Goal: Task Accomplishment & Management: Manage account settings

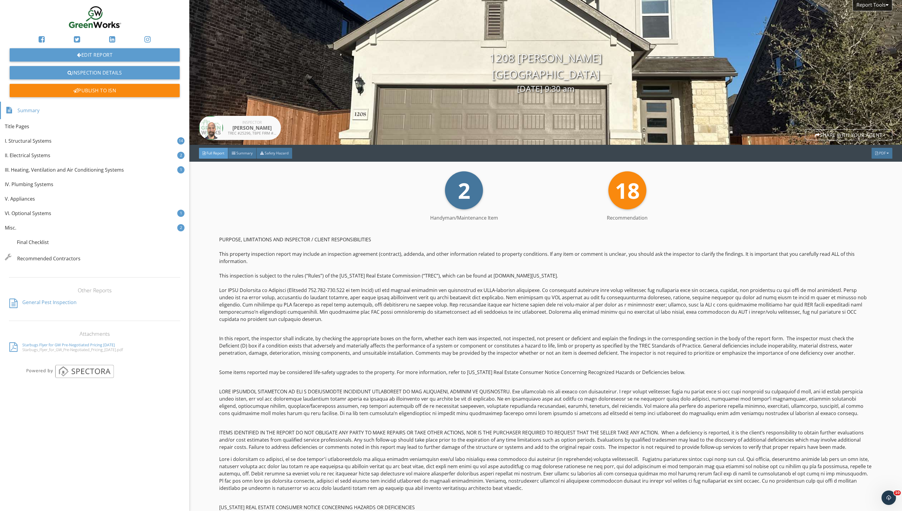
click at [92, 11] on img at bounding box center [95, 17] width 58 height 25
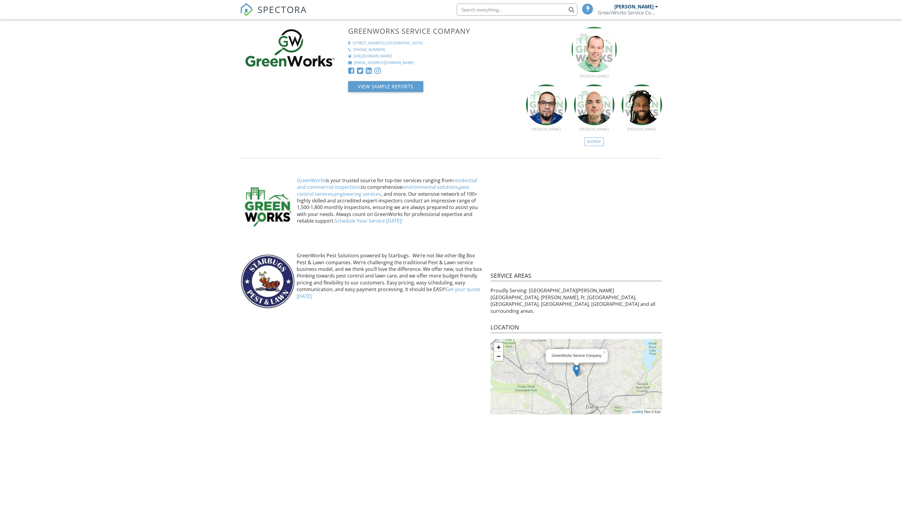
click at [243, 5] on img at bounding box center [246, 9] width 13 height 13
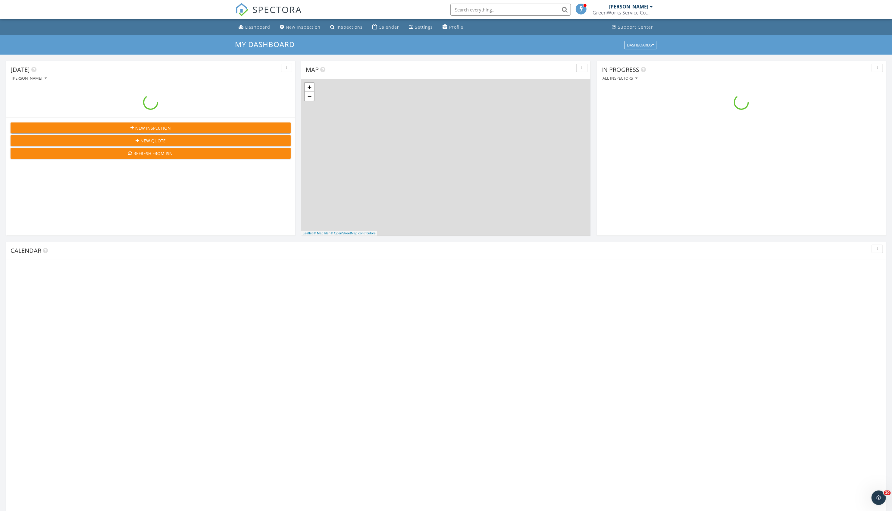
scroll to position [568, 912]
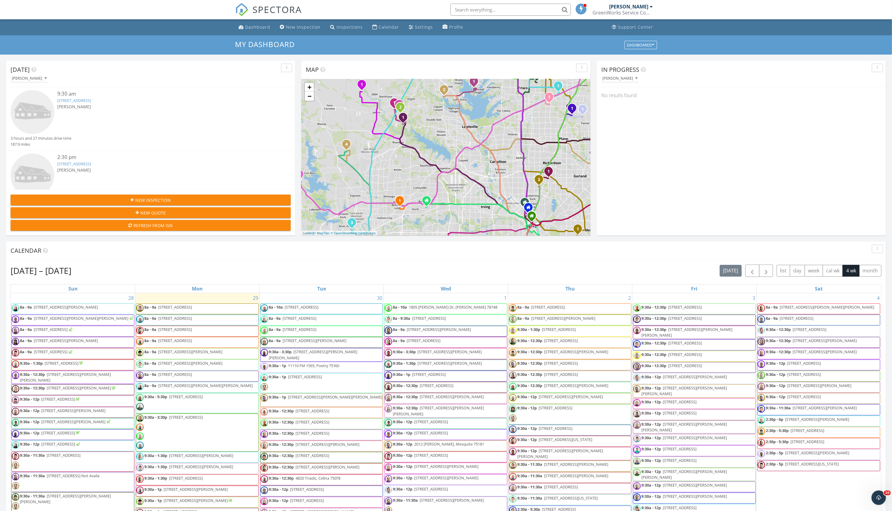
click at [501, 12] on input "text" at bounding box center [511, 10] width 121 height 12
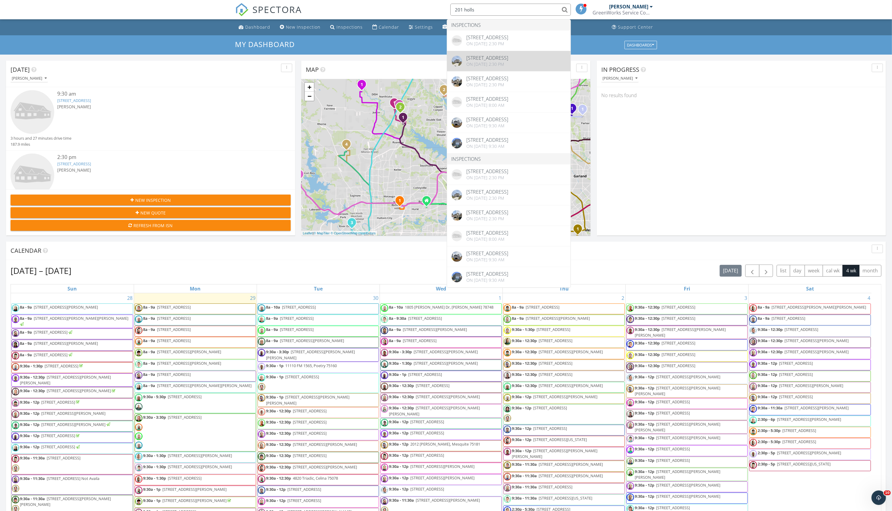
type input "201 holls"
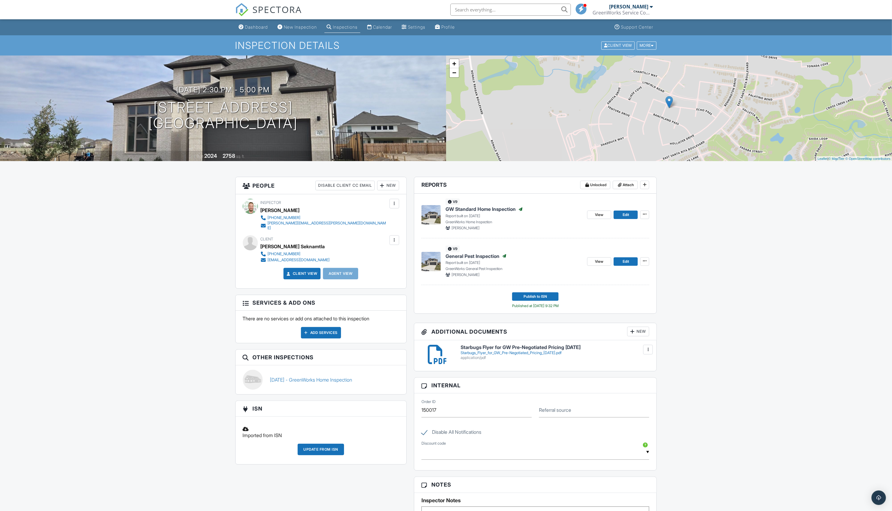
click at [482, 207] on span "GW Standard Home Inspection" at bounding box center [481, 209] width 70 height 7
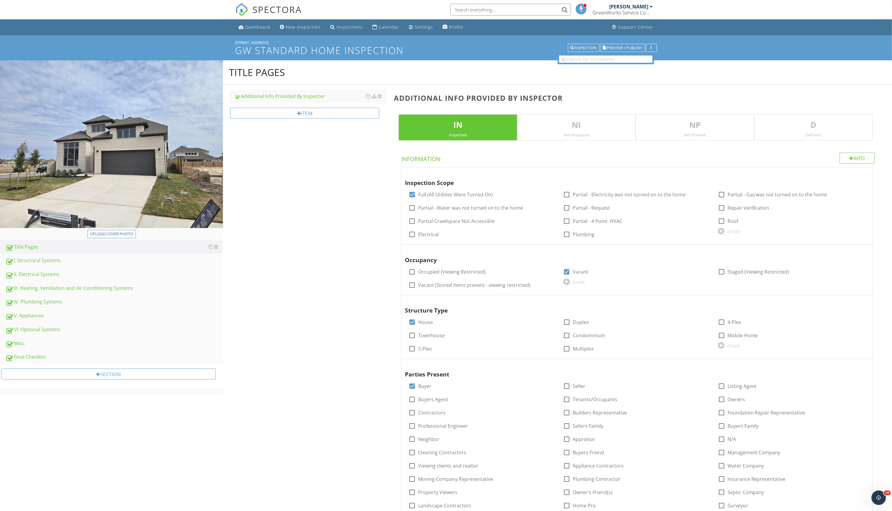
click at [681, 162] on h4 "Information" at bounding box center [638, 157] width 474 height 10
click at [622, 41] on div "[STREET_ADDRESS]" at bounding box center [446, 42] width 422 height 5
click at [621, 43] on div "[STREET_ADDRESS]" at bounding box center [446, 42] width 422 height 5
click at [621, 46] on span "Preview / Publish" at bounding box center [624, 48] width 35 height 4
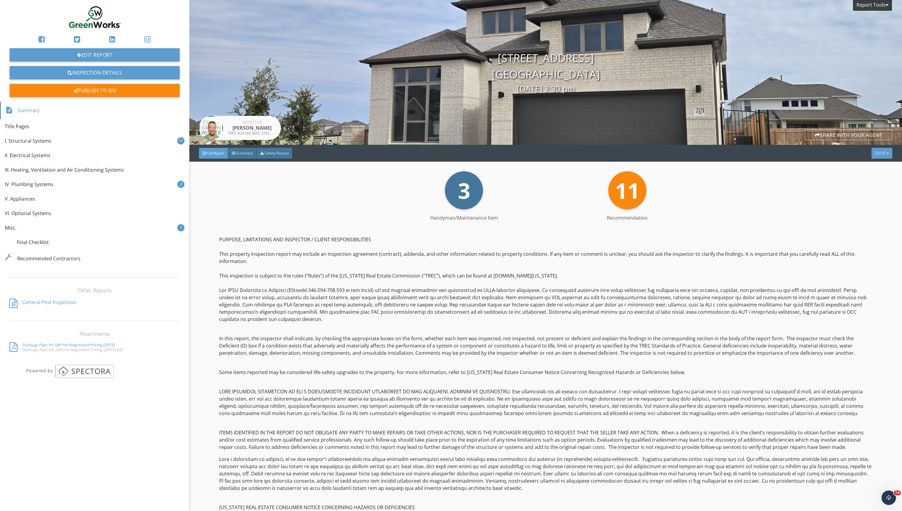
click at [877, 155] on div "PDF" at bounding box center [881, 153] width 21 height 11
click at [869, 177] on div "Full Report" at bounding box center [874, 178] width 39 height 7
click at [92, 3] on div "Edit Report Inspection Details Publish to ISN Summary Title Pages I. Structural…" at bounding box center [94, 255] width 189 height 511
click at [93, 14] on img at bounding box center [95, 17] width 58 height 25
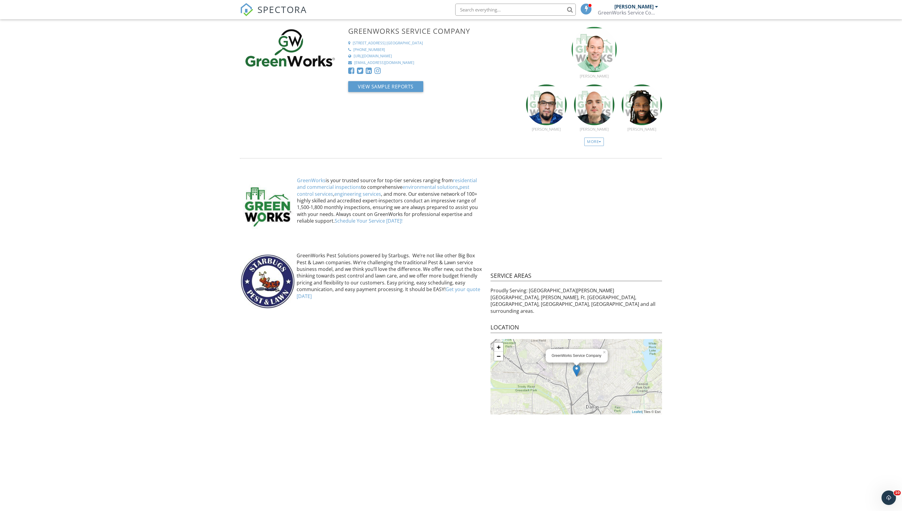
click at [247, 10] on img at bounding box center [246, 9] width 13 height 13
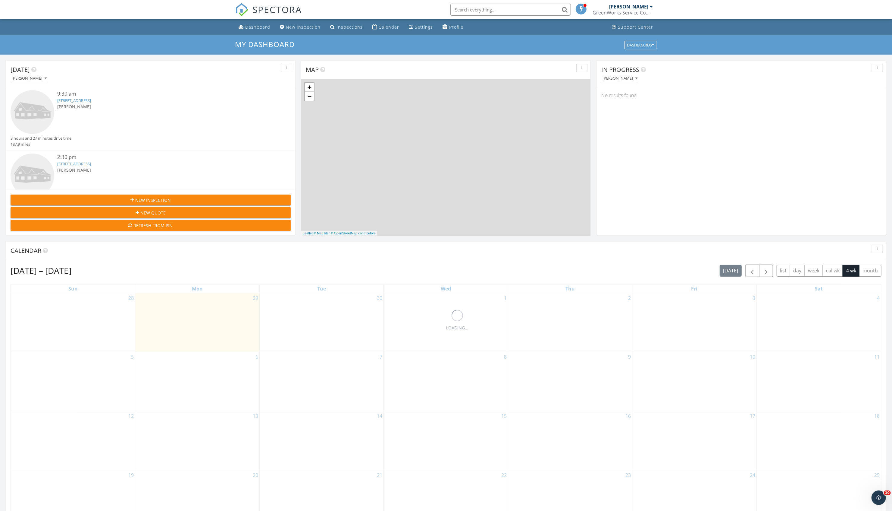
click at [91, 102] on link "1208 Carvin Wy, Pflugerville, TX 78660" at bounding box center [74, 100] width 34 height 5
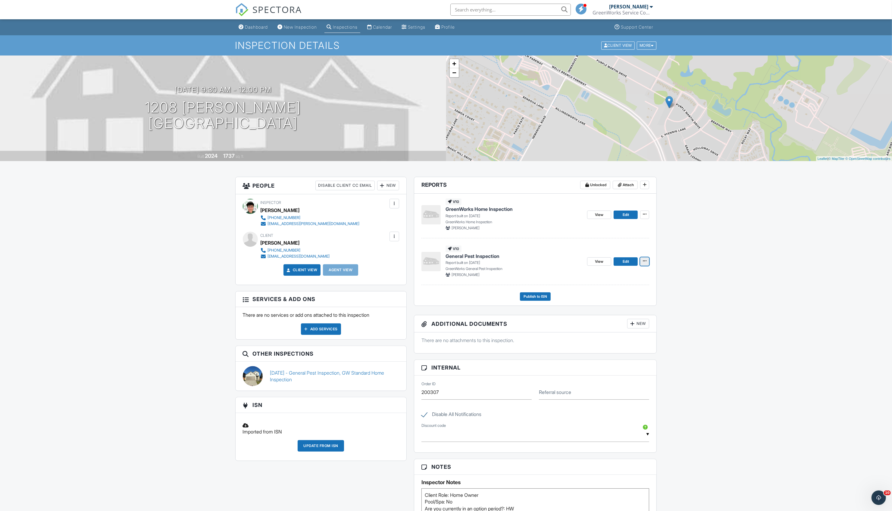
click at [645, 261] on icon at bounding box center [645, 261] width 4 height 4
click at [609, 316] on input "Delete Report" at bounding box center [614, 321] width 61 height 14
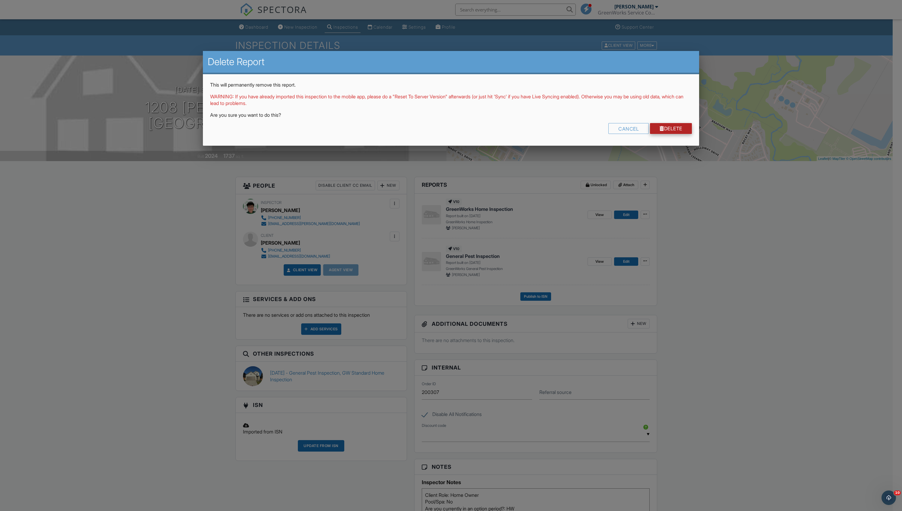
click at [666, 124] on link "Delete" at bounding box center [671, 128] width 42 height 11
